Goal: Task Accomplishment & Management: Manage account settings

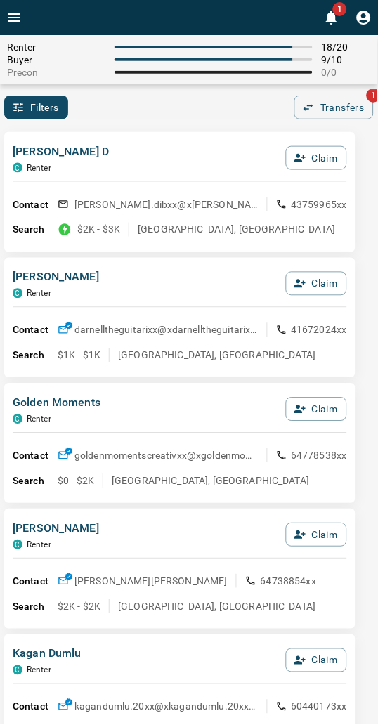
click at [138, 155] on div "[PERSON_NAME] D C Renter Claim" at bounding box center [180, 162] width 335 height 38
click at [316, 155] on button "Claim" at bounding box center [316, 158] width 61 height 24
click at [292, 162] on button "Confirm Claim" at bounding box center [297, 158] width 101 height 24
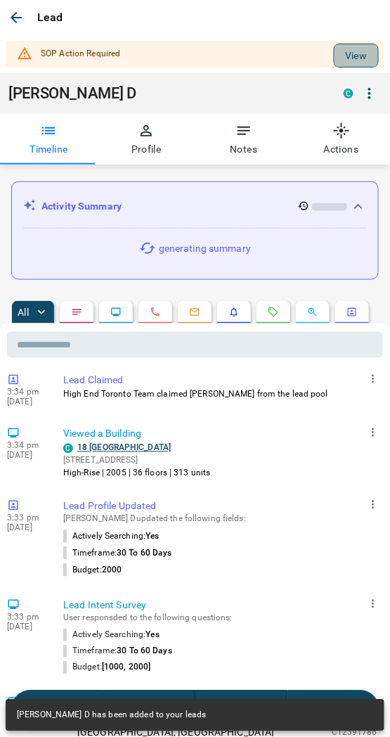
click at [335, 64] on button "View" at bounding box center [356, 56] width 45 height 24
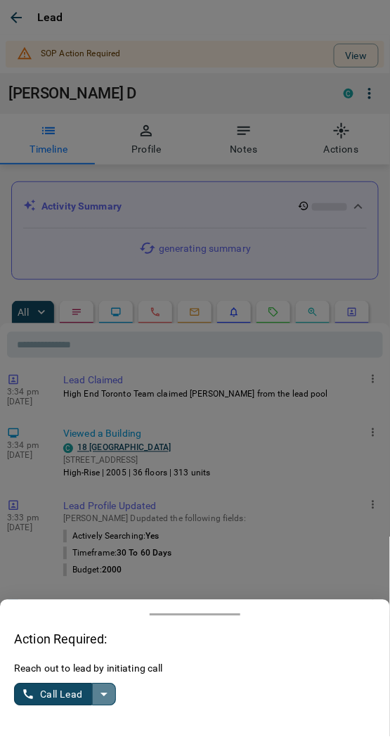
click at [100, 701] on icon "split button" at bounding box center [104, 694] width 17 height 17
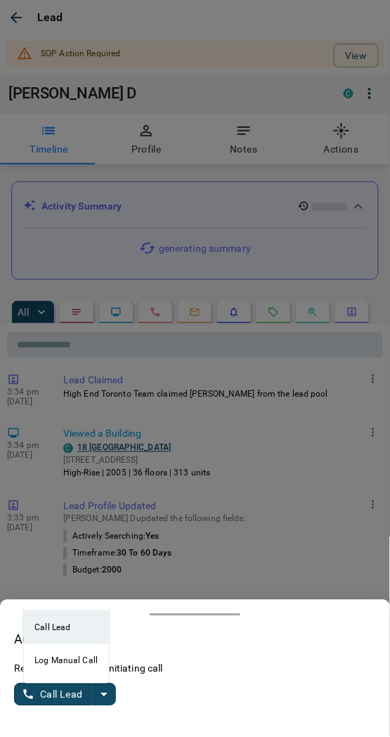
click at [58, 659] on li "Log Manual Call" at bounding box center [66, 661] width 86 height 34
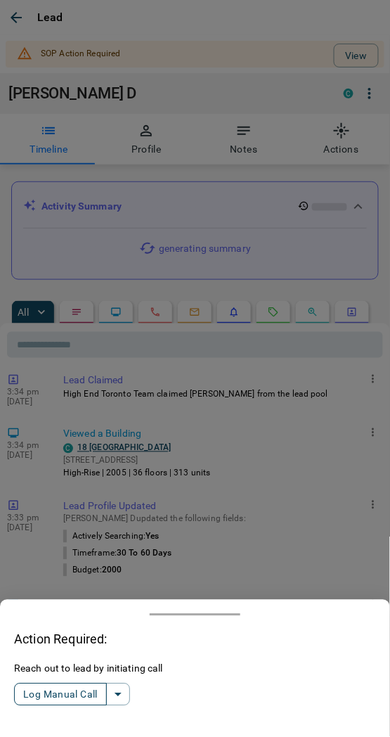
click at [53, 704] on button "Log Manual Call" at bounding box center [60, 694] width 93 height 22
click at [38, 693] on button "Yes" at bounding box center [28, 695] width 28 height 22
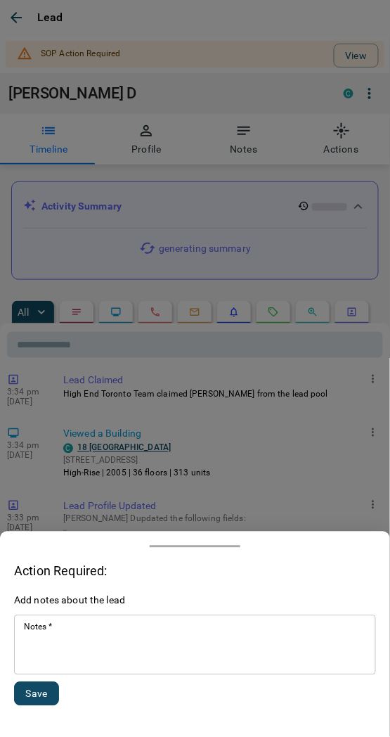
click at [67, 659] on textarea "Notes   *" at bounding box center [195, 645] width 342 height 48
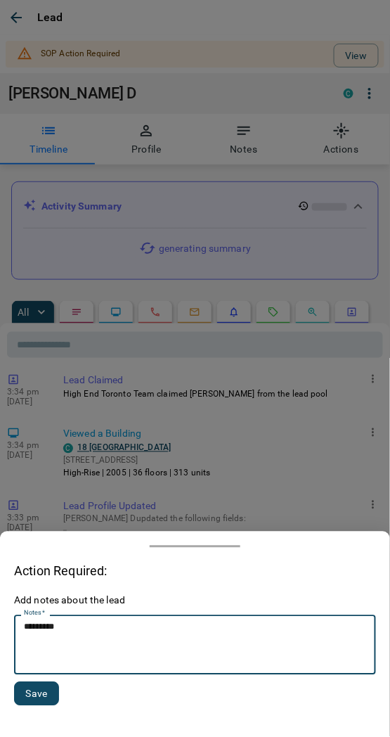
type textarea "*********"
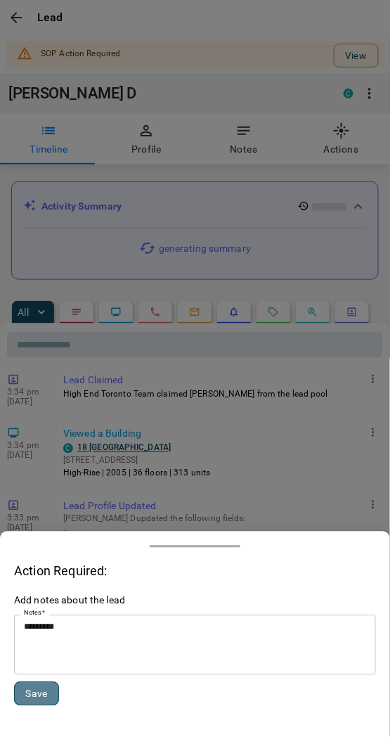
click at [30, 700] on button "Save" at bounding box center [36, 694] width 45 height 24
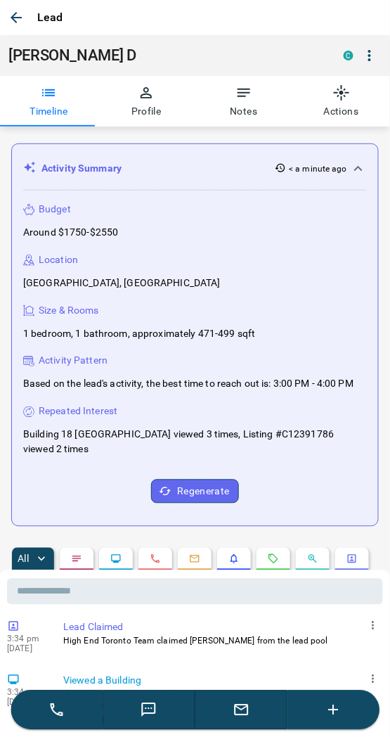
click at [8, 11] on icon "button" at bounding box center [16, 17] width 17 height 17
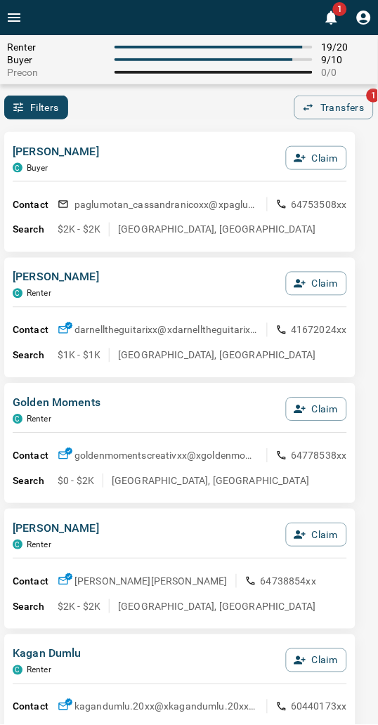
click at [207, 115] on div "Filters 0 Transfers 1" at bounding box center [189, 108] width 378 height 24
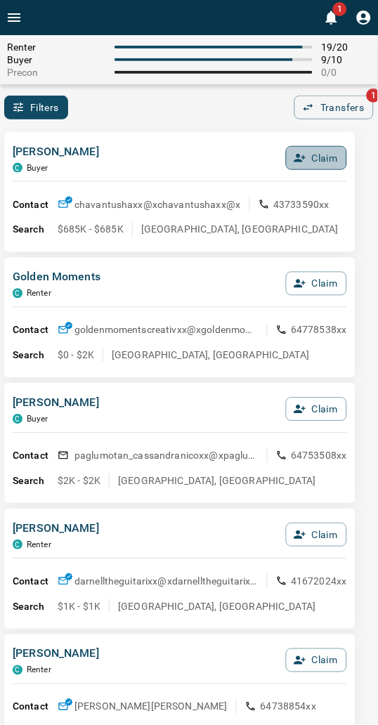
click at [299, 157] on icon "button" at bounding box center [301, 158] width 12 height 8
click at [299, 157] on button "Claim" at bounding box center [316, 158] width 61 height 24
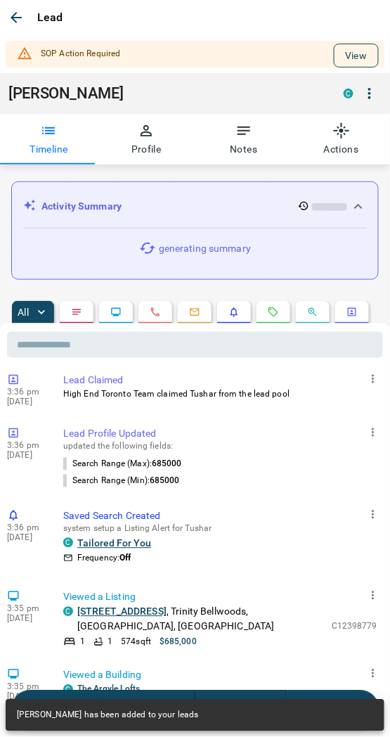
click at [354, 52] on button "View" at bounding box center [356, 56] width 45 height 24
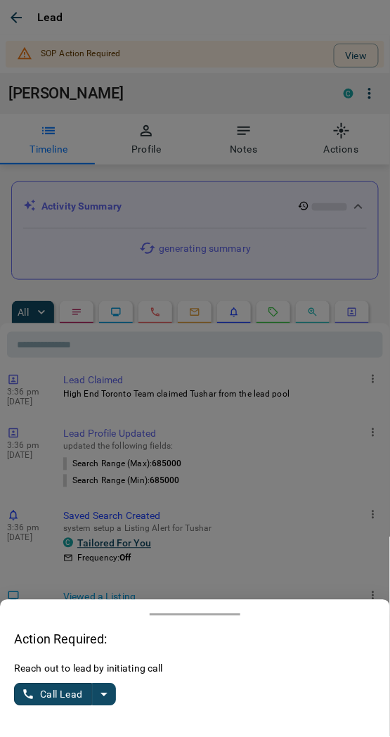
click at [102, 687] on icon "split button" at bounding box center [104, 694] width 17 height 17
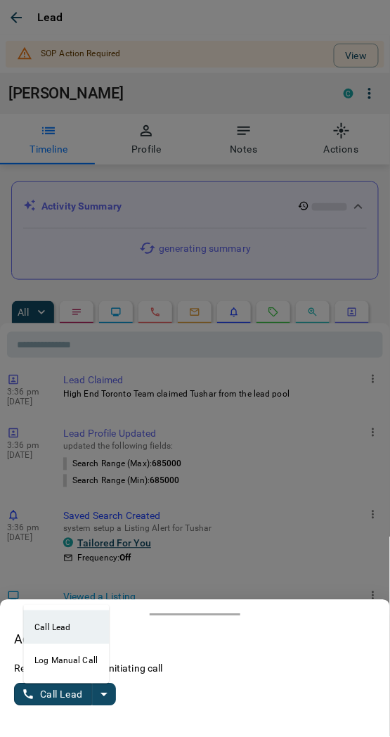
click at [46, 657] on li "Log Manual Call" at bounding box center [66, 661] width 86 height 34
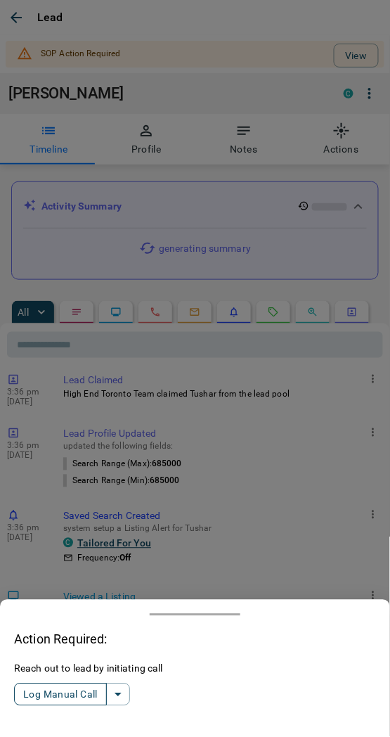
click at [67, 694] on button "Log Manual Call" at bounding box center [60, 694] width 93 height 22
click at [26, 691] on button "Yes" at bounding box center [28, 695] width 28 height 22
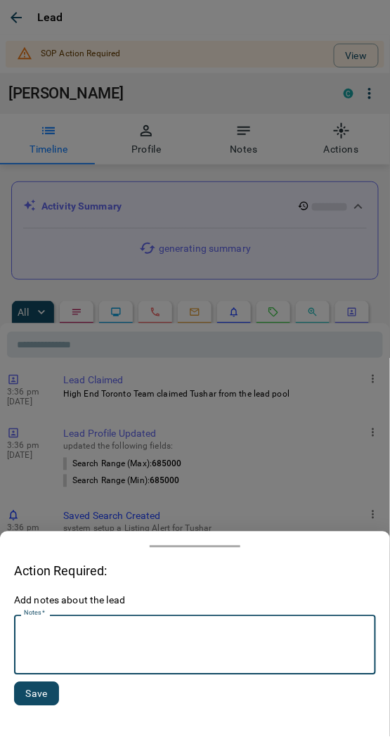
click at [61, 656] on textarea "Notes   *" at bounding box center [195, 645] width 342 height 48
type textarea "*********"
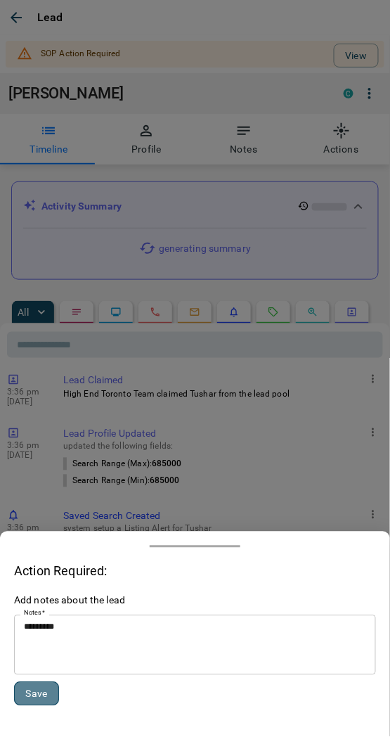
click at [34, 694] on button "Save" at bounding box center [36, 694] width 45 height 24
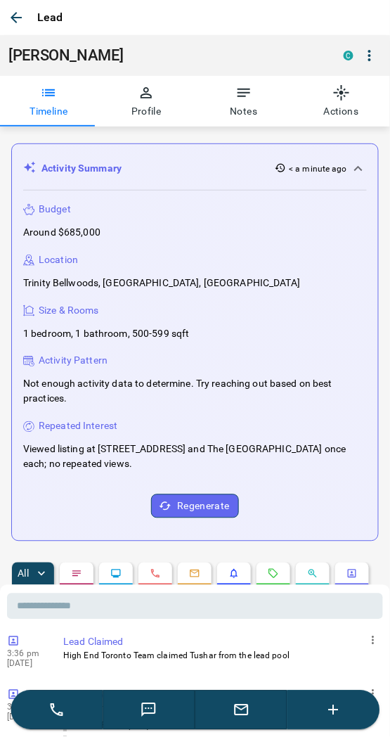
click at [17, 15] on icon "button" at bounding box center [16, 17] width 17 height 17
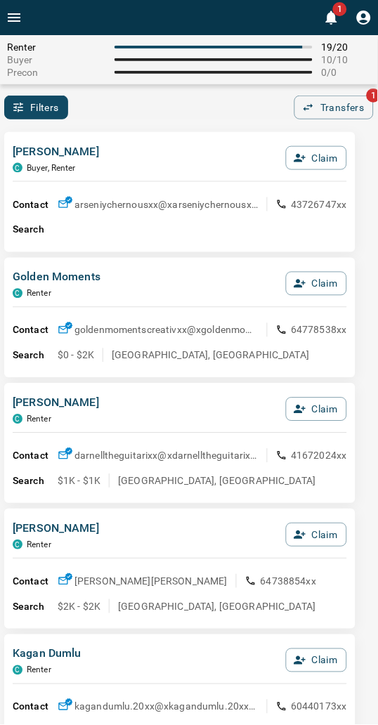
click at [146, 114] on div "Filters 0 Transfers 1" at bounding box center [189, 108] width 378 height 24
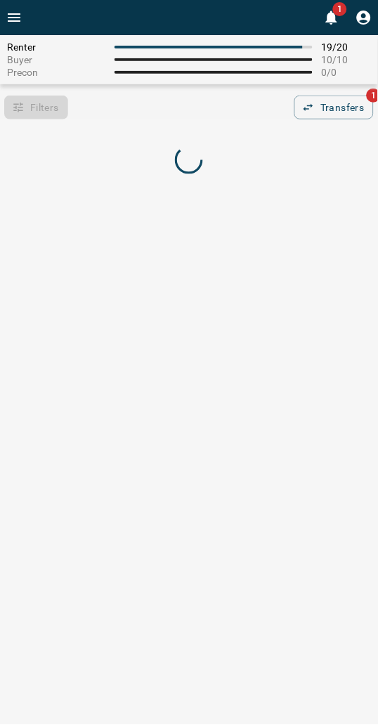
click at [125, 113] on div "Filters 0 Transfers 1" at bounding box center [189, 108] width 378 height 24
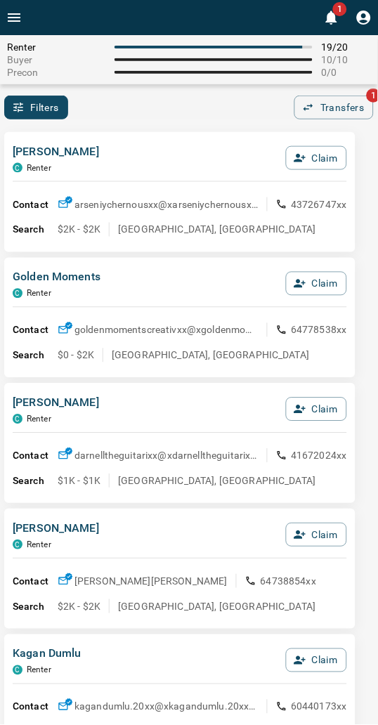
click at [124, 114] on div "Filters 0 Transfers 1" at bounding box center [189, 108] width 378 height 24
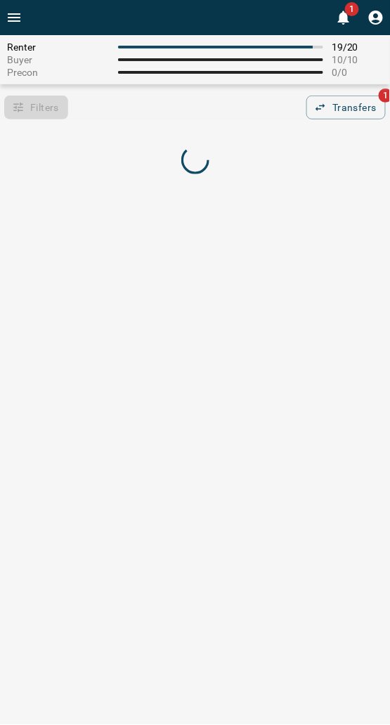
click at [226, 129] on div at bounding box center [195, 161] width 390 height 67
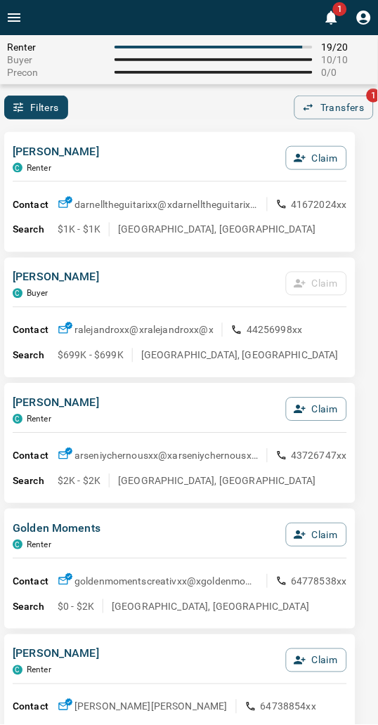
click at [221, 132] on div "[PERSON_NAME] C Renter Claim Contact darnelltheguitarixx@x darnelltheguitarixx@…" at bounding box center [179, 192] width 351 height 120
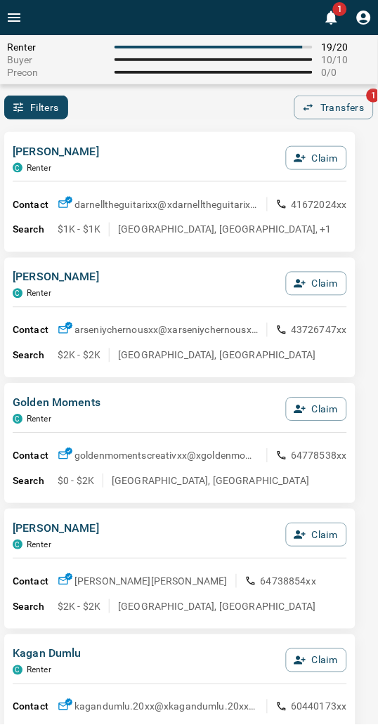
click at [172, 143] on div "[PERSON_NAME] C Renter Claim" at bounding box center [180, 162] width 335 height 38
click at [138, 110] on div "Filters 0 Transfers 1" at bounding box center [189, 108] width 378 height 24
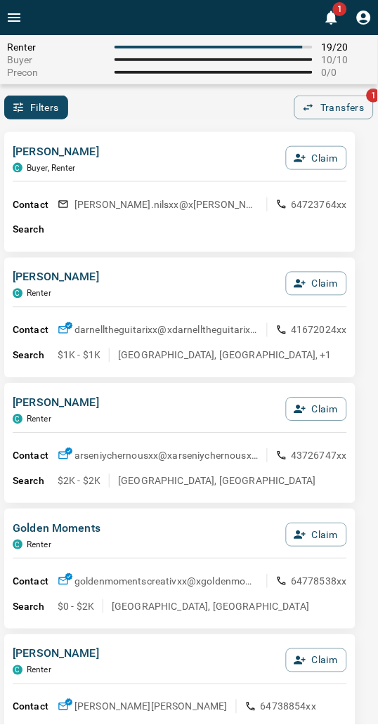
click at [195, 138] on div "[PERSON_NAME], Renter Claim Contact [PERSON_NAME].nilsxx@x [PERSON_NAME].nilsxx…" at bounding box center [179, 192] width 351 height 120
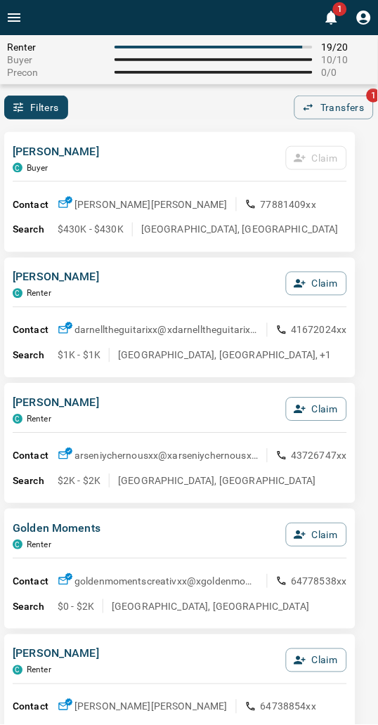
click at [160, 150] on div "[PERSON_NAME] Claim" at bounding box center [180, 162] width 335 height 38
